Goal: Register for event/course

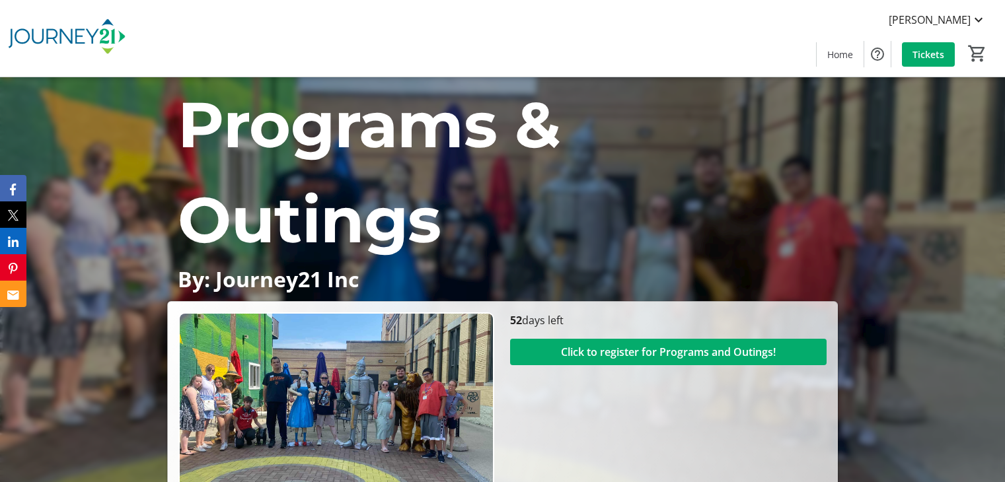
scroll to position [202, 0]
